Goal: Find specific page/section: Find specific page/section

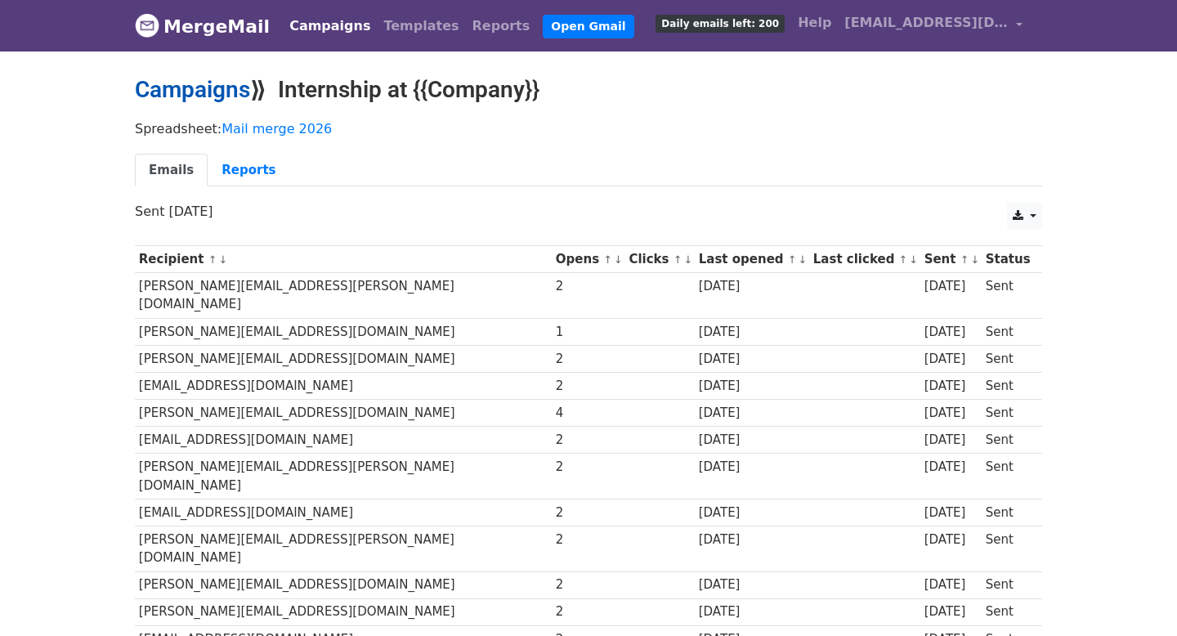
click at [187, 76] on link "Campaigns" at bounding box center [192, 89] width 115 height 27
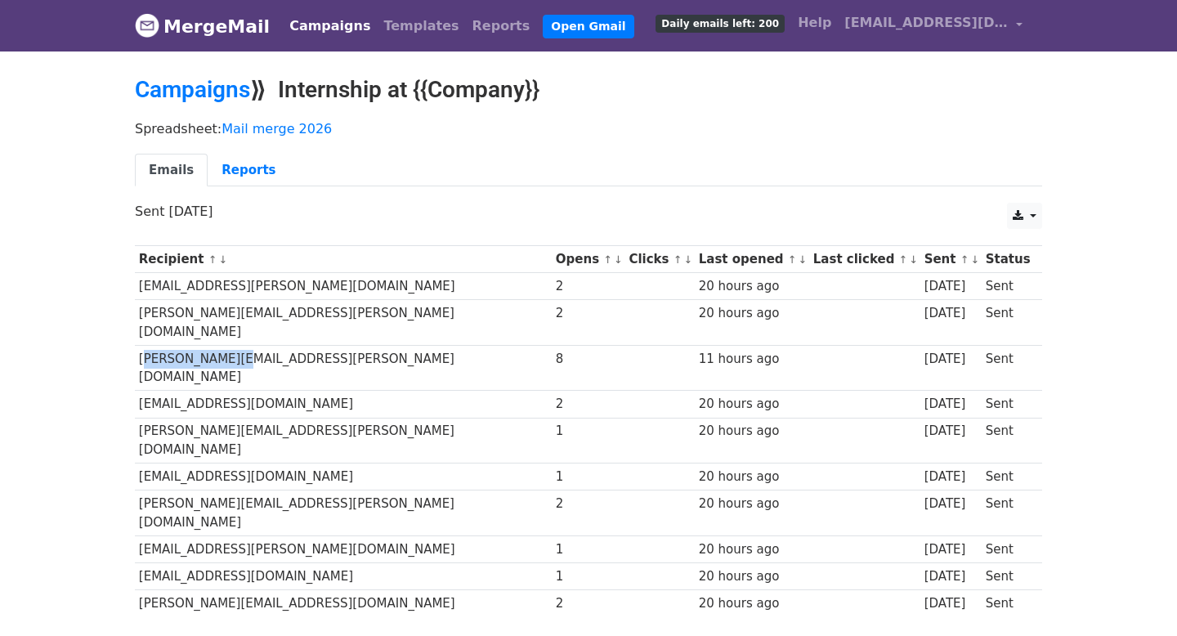
drag, startPoint x: 136, startPoint y: 340, endPoint x: 213, endPoint y: 343, distance: 77.7
click at [213, 345] on td "[PERSON_NAME][EMAIL_ADDRESS][PERSON_NAME][DOMAIN_NAME]" at bounding box center [343, 368] width 417 height 46
copy td "[PERSON_NAME].[PERSON_NAME]"
click at [178, 590] on td "[PERSON_NAME][EMAIL_ADDRESS][DOMAIN_NAME]" at bounding box center [343, 603] width 417 height 27
